Goal: Information Seeking & Learning: Understand process/instructions

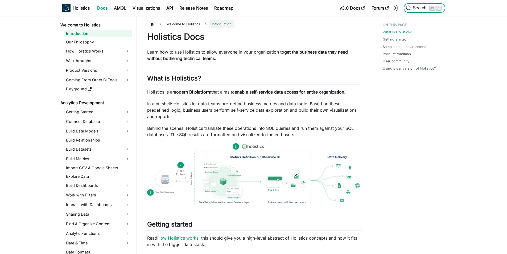
click at [418, 9] on span "Search" at bounding box center [420, 8] width 18 height 5
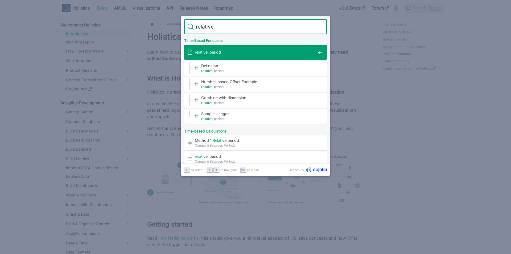
type input "relative_"
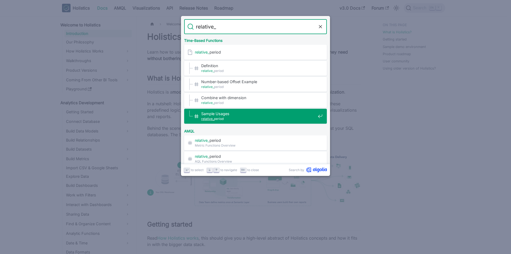
click at [223, 116] on span "Sample Usages​" at bounding box center [258, 113] width 114 height 5
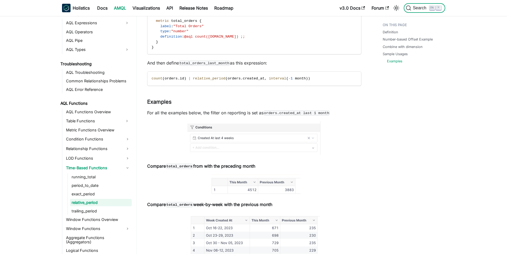
scroll to position [938, 0]
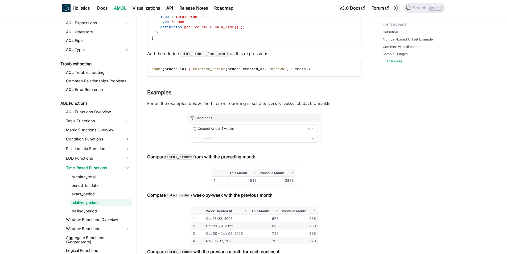
drag, startPoint x: 146, startPoint y: 160, endPoint x: 265, endPoint y: 162, distance: 118.5
click at [265, 160] on p "Compare total_orders from with the preceding month" at bounding box center [254, 156] width 214 height 6
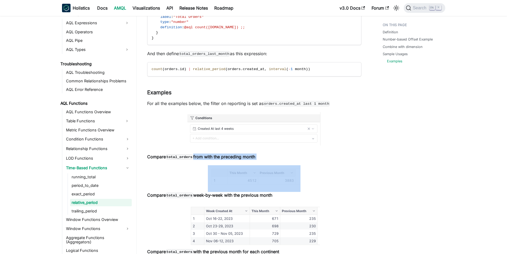
drag, startPoint x: 241, startPoint y: 159, endPoint x: 192, endPoint y: 158, distance: 48.5
click at [192, 158] on p "Compare total_orders from with the preceding month" at bounding box center [254, 156] width 214 height 6
click at [193, 158] on strong "Compare total_orders from with the preceding month" at bounding box center [201, 156] width 108 height 5
drag, startPoint x: 193, startPoint y: 158, endPoint x: 260, endPoint y: 161, distance: 66.4
click at [260, 160] on p "Compare total_orders from with the preceding month" at bounding box center [254, 156] width 214 height 6
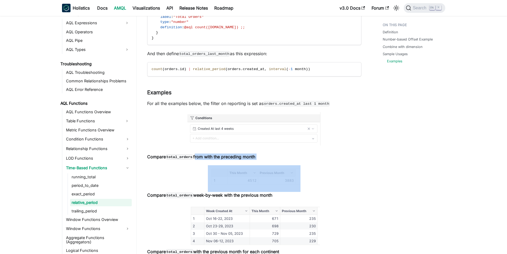
click at [217, 133] on img at bounding box center [254, 129] width 134 height 34
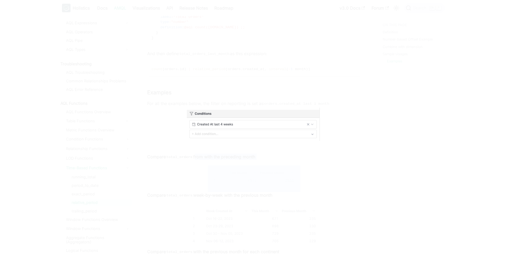
click at [221, 128] on img at bounding box center [254, 125] width 134 height 34
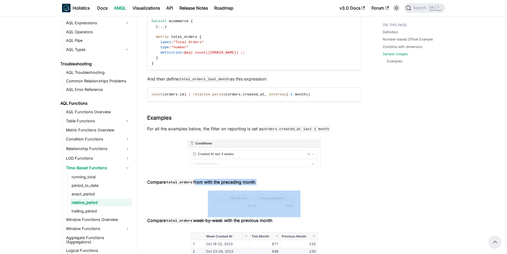
scroll to position [885, 0]
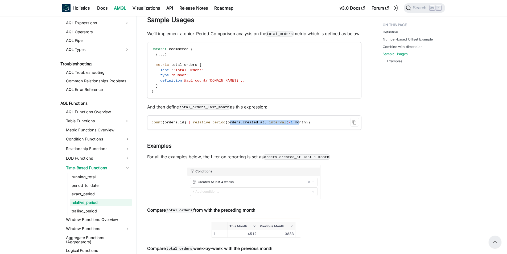
drag, startPoint x: 223, startPoint y: 125, endPoint x: 287, endPoint y: 125, distance: 64.7
click at [287, 124] on span "count ( orders . id ) | relative_period ( orders . created_at , interval ( - 1 …" at bounding box center [231, 122] width 159 height 4
click at [295, 124] on span "month" at bounding box center [300, 122] width 11 height 4
click at [278, 124] on span "count ( orders . id ) | relative_period ( orders . created_at , interval ( - 1 …" at bounding box center [231, 122] width 159 height 4
click at [291, 124] on span "1" at bounding box center [292, 122] width 2 height 4
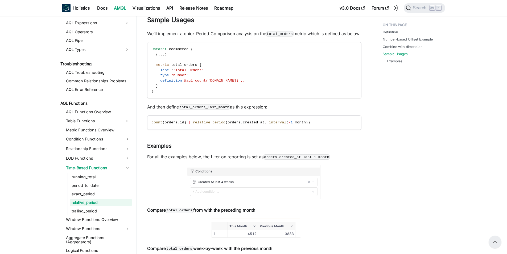
drag, startPoint x: 148, startPoint y: 109, endPoint x: 268, endPoint y: 112, distance: 120.1
click at [268, 110] on p "And then define total_orders_last_month as this expression:" at bounding box center [254, 107] width 214 height 6
drag, startPoint x: 268, startPoint y: 111, endPoint x: 147, endPoint y: 109, distance: 121.4
click at [147, 109] on p "And then define total_orders_last_month as this expression:" at bounding box center [254, 107] width 214 height 6
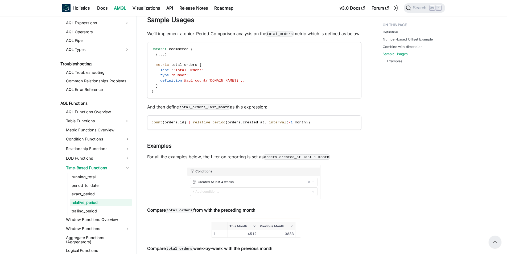
click at [147, 109] on p "And then define total_orders_last_month as this expression:" at bounding box center [254, 107] width 214 height 6
drag, startPoint x: 165, startPoint y: 110, endPoint x: 280, endPoint y: 112, distance: 114.2
click at [280, 110] on p "And then define total_orders_last_month as this expression:" at bounding box center [254, 107] width 214 height 6
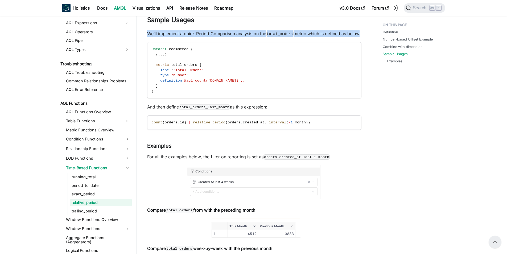
drag, startPoint x: 149, startPoint y: 35, endPoint x: 315, endPoint y: 44, distance: 165.8
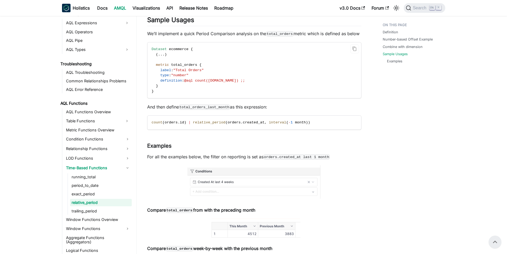
click at [163, 67] on span "metric" at bounding box center [162, 65] width 13 height 4
drag, startPoint x: 159, startPoint y: 69, endPoint x: 241, endPoint y: 85, distance: 83.5
click at [245, 86] on code "Dataset ecommerce { ( . . . ) metric total_orders { label : "Total Orders" type…" at bounding box center [253, 70] width 213 height 56
click at [241, 85] on code "Dataset ecommerce { ( . . . ) metric total_orders { label : "Total Orders" type…" at bounding box center [253, 70] width 213 height 56
drag, startPoint x: 146, startPoint y: 110, endPoint x: 293, endPoint y: 114, distance: 147.0
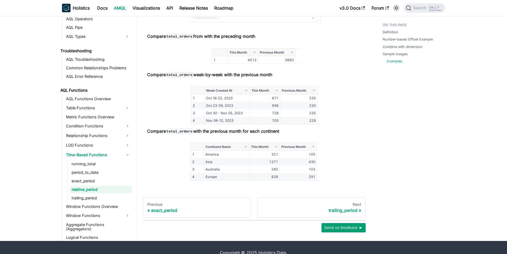
scroll to position [1071, 0]
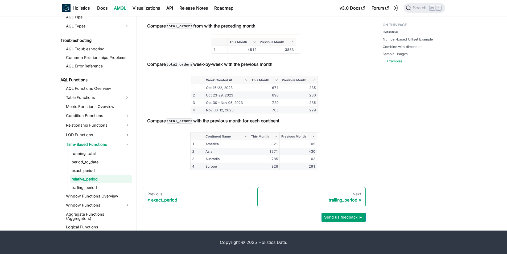
click at [338, 200] on div "trailing_period" at bounding box center [311, 199] width 99 height 5
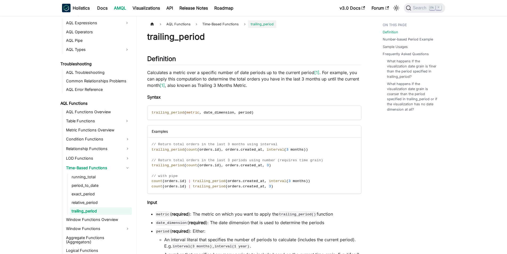
scroll to position [310, 0]
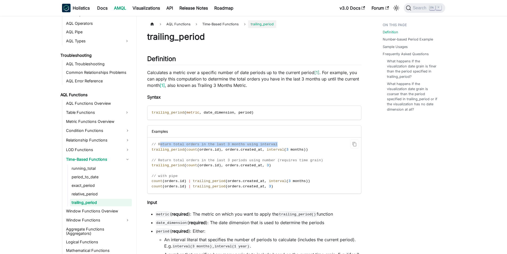
drag, startPoint x: 159, startPoint y: 141, endPoint x: 283, endPoint y: 142, distance: 123.5
click at [283, 142] on code "// Return total orders in the last 3 months using interval trailing_period ( co…" at bounding box center [253, 165] width 213 height 56
drag, startPoint x: 299, startPoint y: 150, endPoint x: 152, endPoint y: 144, distance: 147.3
click at [152, 144] on code "// Return total orders in the last 3 months using interval trailing_period ( co…" at bounding box center [253, 165] width 213 height 56
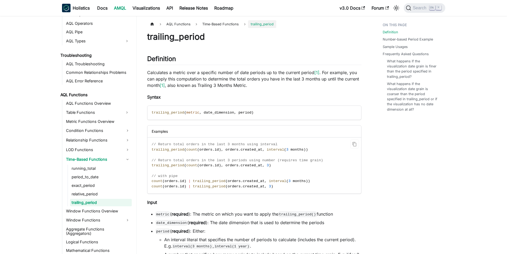
click at [148, 154] on code "// Return total orders in the last 3 months using interval trailing_period ( co…" at bounding box center [253, 165] width 213 height 56
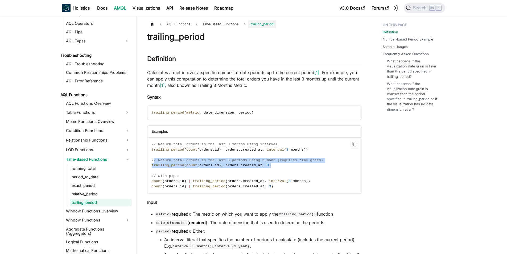
drag, startPoint x: 154, startPoint y: 159, endPoint x: 270, endPoint y: 163, distance: 116.4
click at [270, 163] on code "// Return total orders in the last 3 months using interval trailing_period ( co…" at bounding box center [253, 165] width 213 height 56
drag, startPoint x: 270, startPoint y: 163, endPoint x: 148, endPoint y: 162, distance: 122.5
click at [148, 162] on code "// Return total orders in the last 3 months using interval trailing_period ( co…" at bounding box center [253, 165] width 213 height 56
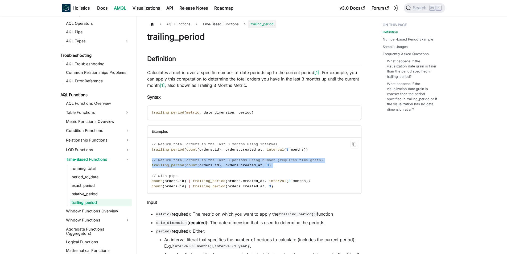
click at [166, 165] on span "trailing_period" at bounding box center [168, 165] width 32 height 4
drag, startPoint x: 261, startPoint y: 165, endPoint x: 150, endPoint y: 161, distance: 111.6
click at [150, 161] on code "// Return total orders in the last 3 months using interval trailing_period ( co…" at bounding box center [253, 165] width 213 height 56
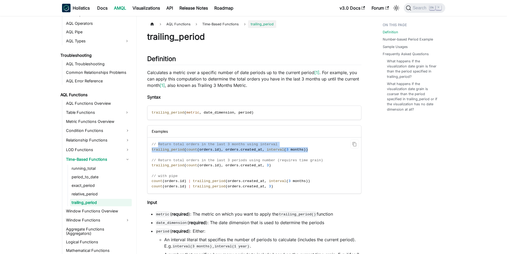
drag, startPoint x: 158, startPoint y: 141, endPoint x: 301, endPoint y: 151, distance: 143.6
click at [301, 151] on code "// Return total orders in the last 3 months using interval trailing_period ( co…" at bounding box center [253, 165] width 213 height 56
click at [303, 150] on code "// Return total orders in the last 3 months using interval trailing_period ( co…" at bounding box center [253, 165] width 213 height 56
drag, startPoint x: 303, startPoint y: 150, endPoint x: 162, endPoint y: 145, distance: 141.4
click at [162, 145] on code "// Return total orders in the last 3 months using interval trailing_period ( co…" at bounding box center [253, 165] width 213 height 56
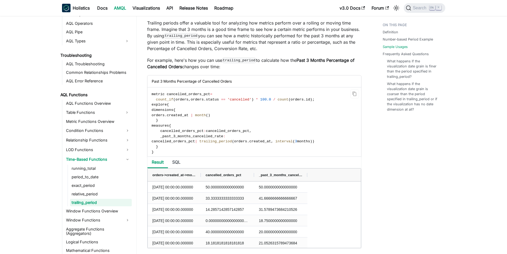
scroll to position [453, 0]
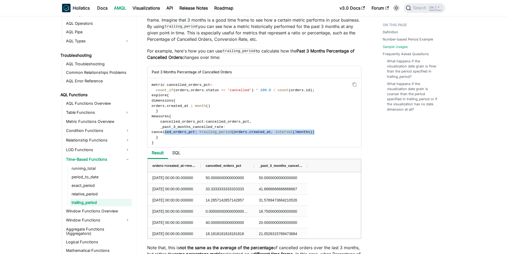
drag, startPoint x: 317, startPoint y: 135, endPoint x: 164, endPoint y: 137, distance: 153.1
click at [164, 137] on code "metric cancelled_orders_pct = count_if ( orders , orders . status == 'cancelled…" at bounding box center [253, 113] width 213 height 71
click at [187, 132] on code "metric cancelled_orders_pct = count_if ( orders , orders . status == 'cancelled…" at bounding box center [253, 113] width 213 height 71
drag, startPoint x: 209, startPoint y: 134, endPoint x: 319, endPoint y: 133, distance: 110.0
click at [319, 133] on code "metric cancelled_orders_pct = count_if ( orders , orders . status == 'cancelled…" at bounding box center [253, 113] width 213 height 71
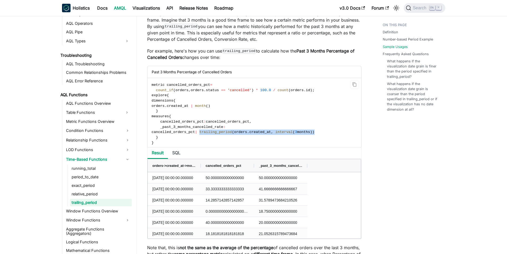
click at [319, 133] on code "metric cancelled_orders_pct = count_if ( orders , orders . status == 'cancelled…" at bounding box center [253, 113] width 213 height 71
drag, startPoint x: 319, startPoint y: 133, endPoint x: 212, endPoint y: 133, distance: 106.7
click at [212, 133] on code "metric cancelled_orders_pct = count_if ( orders , orders . status == 'cancelled…" at bounding box center [253, 113] width 213 height 71
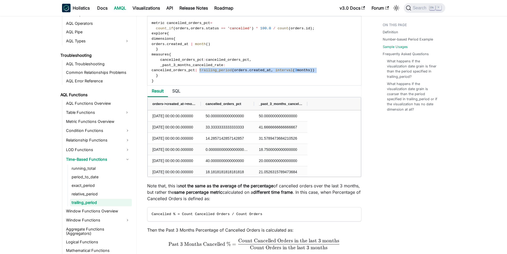
scroll to position [532, 0]
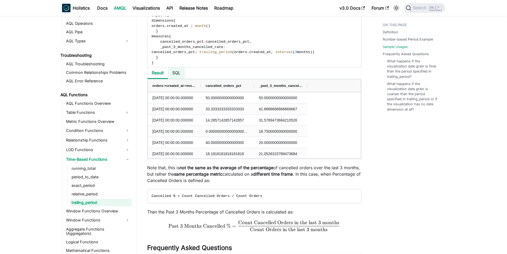
click at [176, 75] on li "SQL" at bounding box center [176, 72] width 17 height 11
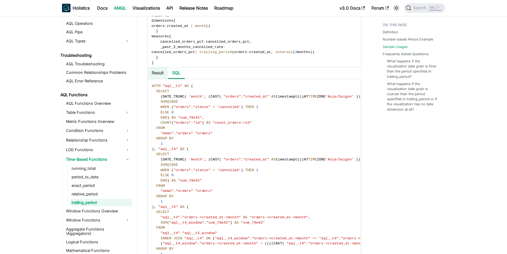
click at [158, 75] on li "Result" at bounding box center [157, 72] width 20 height 11
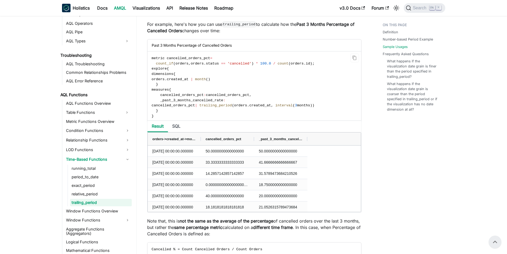
scroll to position [453, 0]
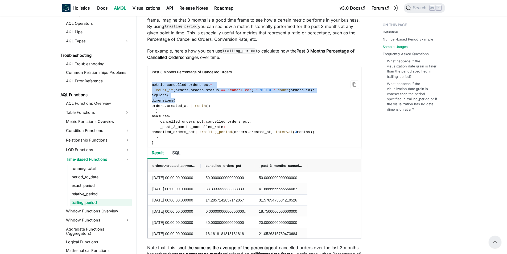
drag, startPoint x: 151, startPoint y: 87, endPoint x: 214, endPoint y: 101, distance: 64.1
click at [214, 101] on code "metric cancelled_orders_pct = count_if ( orders , orders . status == 'cancelled…" at bounding box center [253, 113] width 213 height 71
drag, startPoint x: 249, startPoint y: 93, endPoint x: 176, endPoint y: 99, distance: 73.5
click at [173, 100] on code "metric cancelled_orders_pct = count_if ( orders , orders . status == 'cancelled…" at bounding box center [253, 113] width 213 height 71
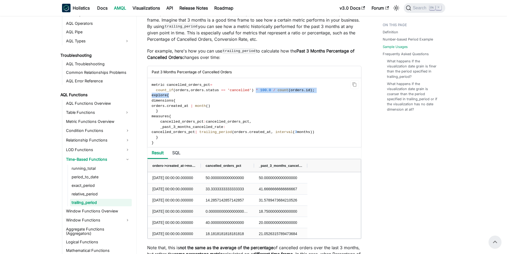
click at [176, 99] on code "metric cancelled_orders_pct = count_if ( orders , orders . status == 'cancelled…" at bounding box center [253, 113] width 213 height 71
drag, startPoint x: 162, startPoint y: 105, endPoint x: 217, endPoint y: 111, distance: 55.4
click at [217, 111] on code "metric cancelled_orders_pct = count_if ( orders , orders . status == 'cancelled…" at bounding box center [253, 113] width 213 height 71
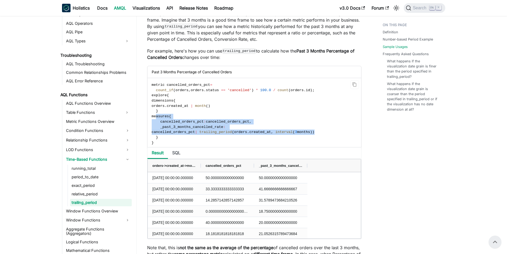
drag, startPoint x: 156, startPoint y: 120, endPoint x: 327, endPoint y: 135, distance: 172.4
click at [327, 135] on code "metric cancelled_orders_pct = count_if ( orders , orders . status == 'cancelled…" at bounding box center [253, 113] width 213 height 71
drag, startPoint x: 327, startPoint y: 135, endPoint x: 157, endPoint y: 123, distance: 171.4
click at [157, 123] on code "metric cancelled_orders_pct = count_if ( orders , orders . status == 'cancelled…" at bounding box center [253, 113] width 213 height 71
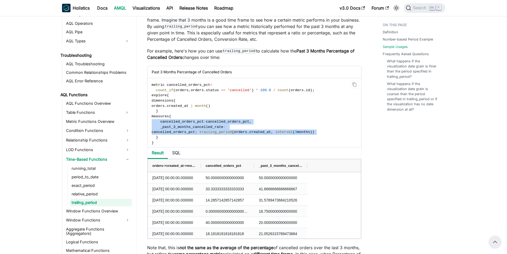
click at [157, 123] on span at bounding box center [156, 122] width 9 height 4
drag, startPoint x: 157, startPoint y: 123, endPoint x: 322, endPoint y: 133, distance: 165.4
click at [322, 133] on code "metric cancelled_orders_pct = count_if ( orders , orders . status == 'cancelled…" at bounding box center [253, 113] width 213 height 71
drag, startPoint x: 322, startPoint y: 133, endPoint x: 158, endPoint y: 123, distance: 163.7
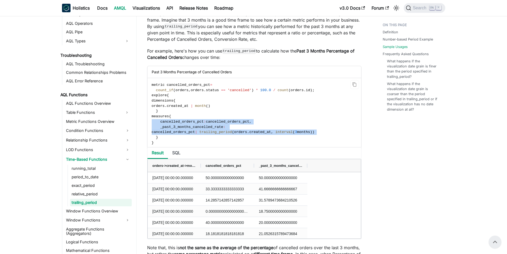
click at [158, 123] on code "metric cancelled_orders_pct = count_if ( orders , orders . status == 'cancelled…" at bounding box center [253, 113] width 213 height 71
click at [197, 134] on span "|" at bounding box center [196, 132] width 2 height 4
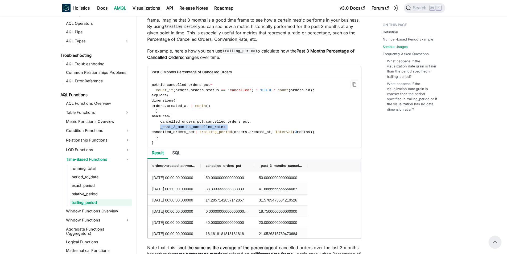
drag, startPoint x: 159, startPoint y: 127, endPoint x: 288, endPoint y: 128, distance: 129.1
click at [288, 128] on code "metric cancelled_orders_pct = count_if ( orders , orders . status == 'cancelled…" at bounding box center [253, 113] width 213 height 71
drag, startPoint x: 288, startPoint y: 128, endPoint x: 284, endPoint y: 128, distance: 4.3
click at [288, 128] on code "metric cancelled_orders_pct = count_if ( orders , orders . status == 'cancelled…" at bounding box center [253, 113] width 213 height 71
drag, startPoint x: 250, startPoint y: 124, endPoint x: 151, endPoint y: 124, distance: 99.3
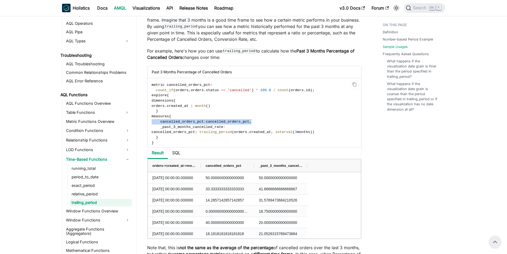
click at [151, 124] on code "metric cancelled_orders_pct = count_if ( orders , orders . status == 'cancelled…" at bounding box center [253, 113] width 213 height 71
drag, startPoint x: 254, startPoint y: 170, endPoint x: 251, endPoint y: 169, distance: 3.4
click at [251, 169] on div at bounding box center [251, 165] width 2 height 13
drag, startPoint x: 303, startPoint y: 167, endPoint x: 319, endPoint y: 167, distance: 16.0
click at [319, 167] on div at bounding box center [320, 165] width 2 height 13
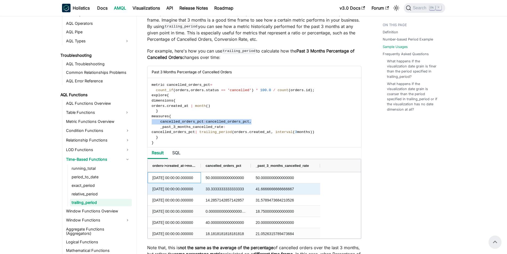
drag, startPoint x: 149, startPoint y: 182, endPoint x: 261, endPoint y: 190, distance: 111.6
drag, startPoint x: 225, startPoint y: 190, endPoint x: 278, endPoint y: 190, distance: 53.2
click at [278, 190] on div "[DATE] 00:00:00.000000 33.3333333333333333 41.6666666666666667" at bounding box center [234, 188] width 172 height 11
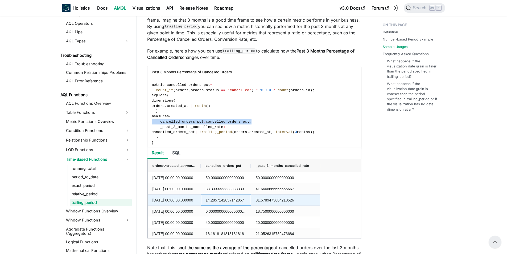
drag, startPoint x: 230, startPoint y: 206, endPoint x: 280, endPoint y: 200, distance: 50.4
click at [280, 200] on div "[DATE] 00:00:00.000000 14.2857142857142857 31.5789473684210526" at bounding box center [234, 199] width 172 height 11
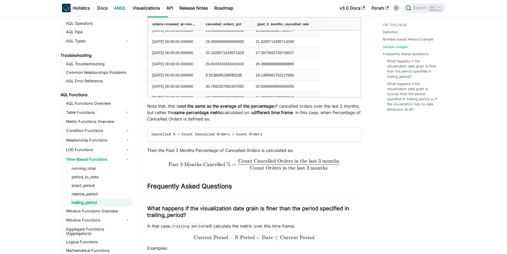
scroll to position [612, 0]
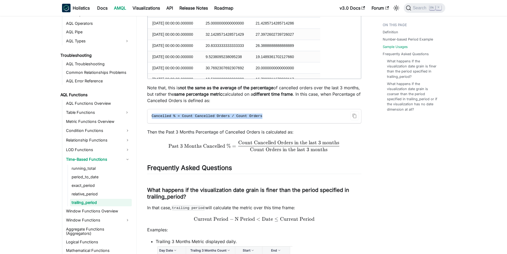
drag, startPoint x: 148, startPoint y: 120, endPoint x: 274, endPoint y: 124, distance: 125.4
click at [273, 123] on code "Cancelled % = Count Cancelled Orders / Count Orders" at bounding box center [253, 116] width 213 height 14
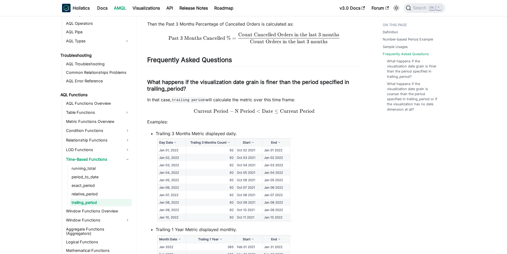
scroll to position [745, 0]
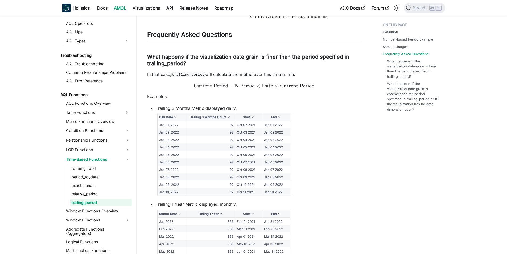
drag, startPoint x: 147, startPoint y: 78, endPoint x: 299, endPoint y: 77, distance: 151.7
click at [299, 77] on p "In that case, trailing period will calculate the metric over this time frame:" at bounding box center [254, 74] width 214 height 6
drag, startPoint x: 299, startPoint y: 77, endPoint x: 158, endPoint y: 78, distance: 140.6
click at [158, 77] on p "In that case, trailing period will calculate the metric over this time frame:" at bounding box center [254, 74] width 214 height 6
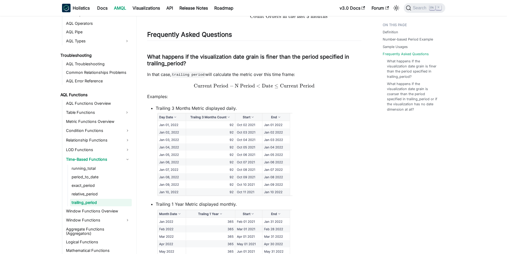
click at [219, 96] on p "Examples:" at bounding box center [254, 96] width 214 height 6
drag, startPoint x: 194, startPoint y: 91, endPoint x: 317, endPoint y: 89, distance: 122.7
click at [317, 89] on span "Current Period − N Period < Date ≤ Current Period" at bounding box center [254, 86] width 214 height 6
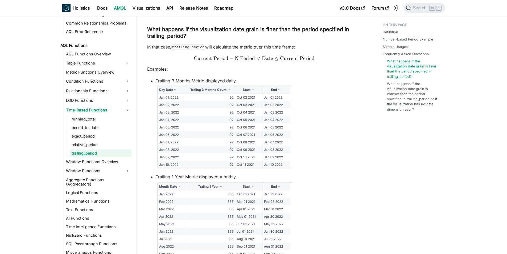
scroll to position [799, 0]
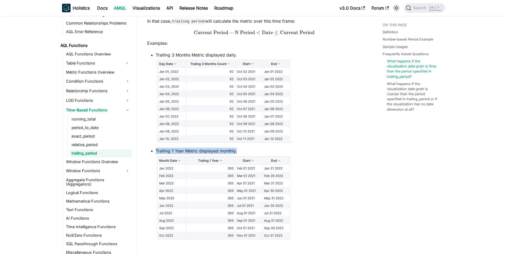
drag, startPoint x: 155, startPoint y: 152, endPoint x: 252, endPoint y: 151, distance: 97.2
click at [252, 151] on ul "Trailing 3 Months Metric displayed daily. Trailing 1 Year Metric displayed mont…" at bounding box center [254, 147] width 214 height 191
click at [252, 151] on li "Trailing 1 Year Metric displayed monthly." at bounding box center [259, 194] width 206 height 95
drag, startPoint x: 238, startPoint y: 153, endPoint x: 155, endPoint y: 152, distance: 82.8
click at [155, 152] on ul "Trailing 3 Months Metric displayed daily. Trailing 1 Year Metric displayed mont…" at bounding box center [254, 147] width 214 height 191
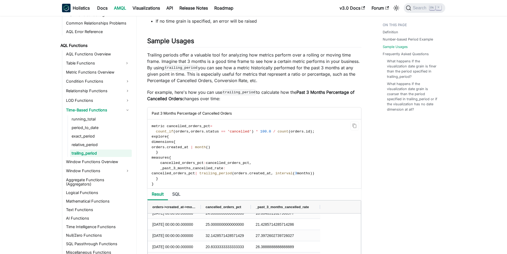
scroll to position [453, 0]
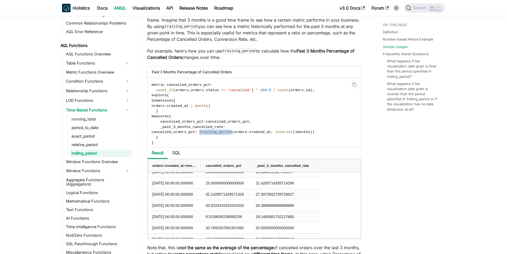
drag, startPoint x: 210, startPoint y: 134, endPoint x: 239, endPoint y: 135, distance: 29.3
click at [239, 134] on span "cancelled_orders_pct | trailing_period ( orders . created_at , interval ( 3 mon…" at bounding box center [233, 132] width 163 height 4
copy span "trailing_period"
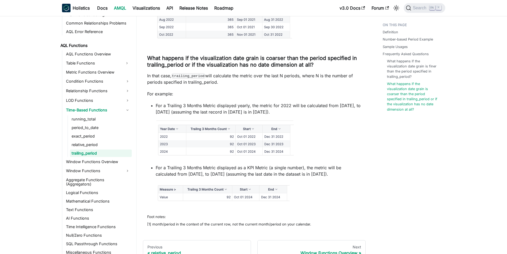
scroll to position [1061, 0]
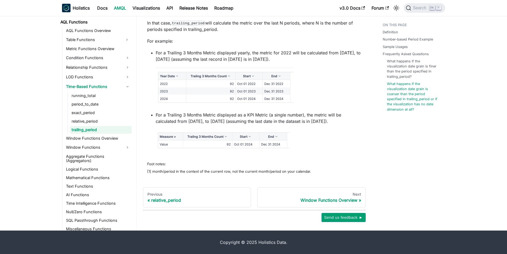
click at [185, 143] on img at bounding box center [223, 141] width 134 height 23
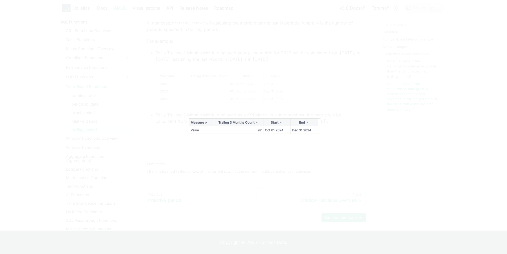
click at [216, 130] on img at bounding box center [254, 127] width 134 height 23
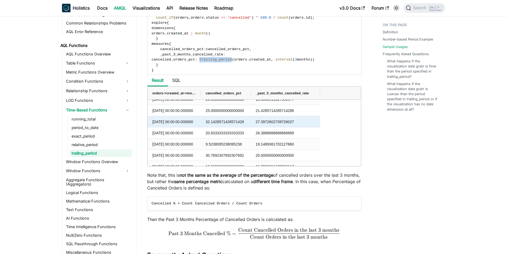
scroll to position [532, 0]
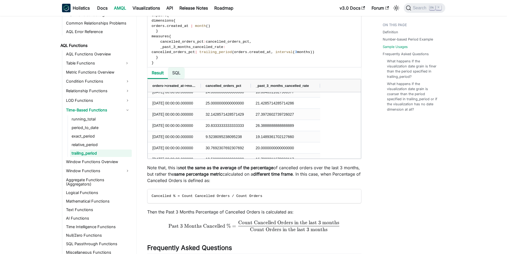
click at [175, 75] on li "SQL" at bounding box center [176, 72] width 17 height 11
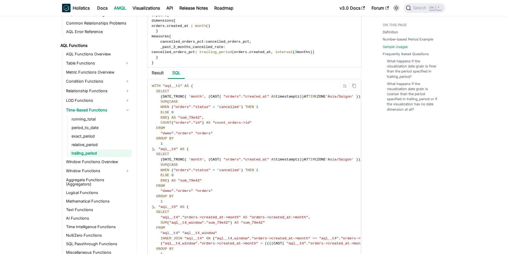
click at [196, 120] on span ""sum_79e42"" at bounding box center [190, 118] width 24 height 4
drag, startPoint x: 181, startPoint y: 121, endPoint x: 202, endPoint y: 141, distance: 29.0
click at [193, 124] on code "WITH "aql__t1" AS ( SELECT ( DATE_TRUNC ( 'month' , ( CAST ( "orders" . "create…" at bounding box center [421, 254] width 547 height 350
click at [206, 147] on code "WITH "aql__t1" AS ( SELECT ( DATE_TRUNC ( 'month' , ( CAST ( "orders" . "create…" at bounding box center [421, 254] width 547 height 350
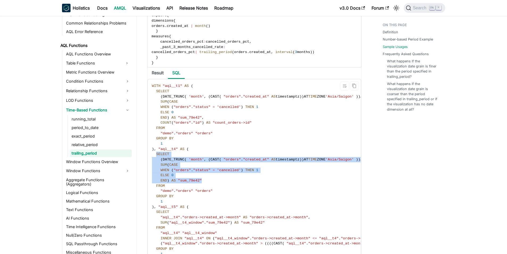
drag, startPoint x: 155, startPoint y: 156, endPoint x: 250, endPoint y: 184, distance: 98.7
click at [250, 184] on code "WITH "aql__t1" AS ( SELECT ( DATE_TRUNC ( 'month' , ( CAST ( "orders" . "create…" at bounding box center [421, 254] width 547 height 350
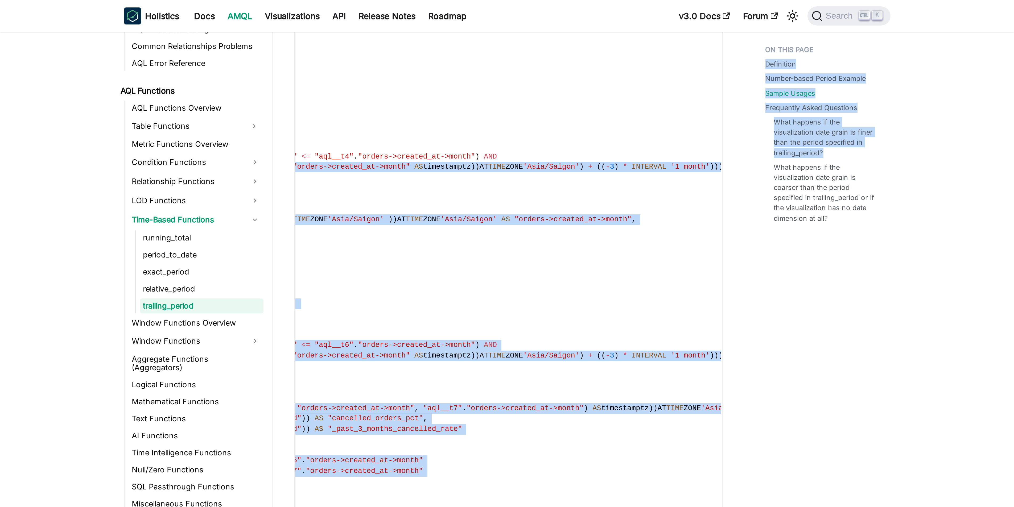
scroll to position [0, 217]
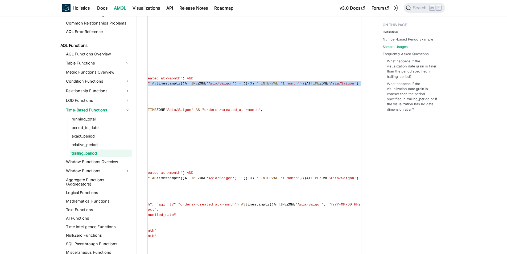
drag, startPoint x: 273, startPoint y: 87, endPoint x: 216, endPoint y: 88, distance: 57.8
click at [209, 89] on code "WITH "aql__t1" AS ( SELECT ( DATE_TRUNC ( 'month' , ( CAST ( "orders" . "create…" at bounding box center [204, 94] width 547 height 350
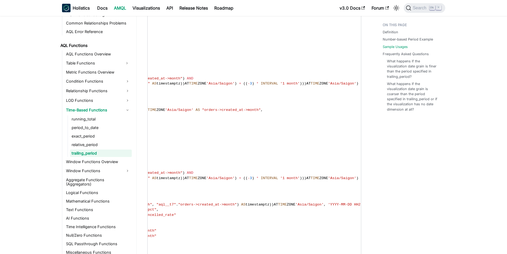
click at [273, 89] on code "WITH "aql__t1" AS ( SELECT ( DATE_TRUNC ( 'month' , ( CAST ( "orders" . "create…" at bounding box center [204, 94] width 547 height 350
drag, startPoint x: 267, startPoint y: 87, endPoint x: 281, endPoint y: 87, distance: 13.6
click at [281, 85] on span "'1 month'" at bounding box center [289, 83] width 19 height 4
click at [280, 85] on span "'1 month'" at bounding box center [289, 83] width 19 height 4
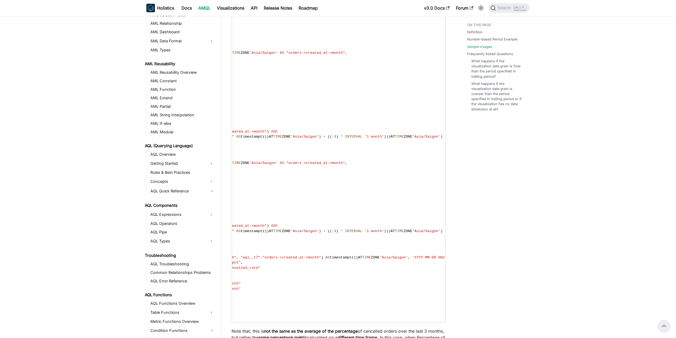
scroll to position [0, 217]
drag, startPoint x: 443, startPoint y: 157, endPoint x: 432, endPoint y: 131, distance: 28.0
click at [443, 155] on code "WITH "aql__t1" AS ( SELECT ( DATE_TRUNC ( 'month' , ( CAST ( "orders" . "create…" at bounding box center [288, 148] width 547 height 350
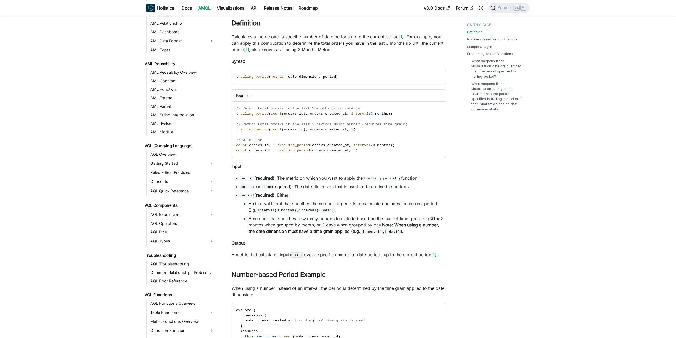
scroll to position [35, 0]
